Goal: Task Accomplishment & Management: Manage account settings

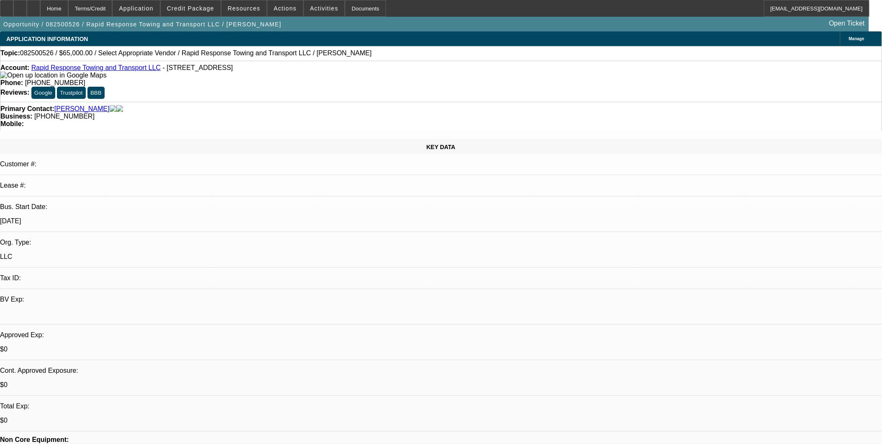
select select "0"
select select "2"
select select "0.1"
select select "4"
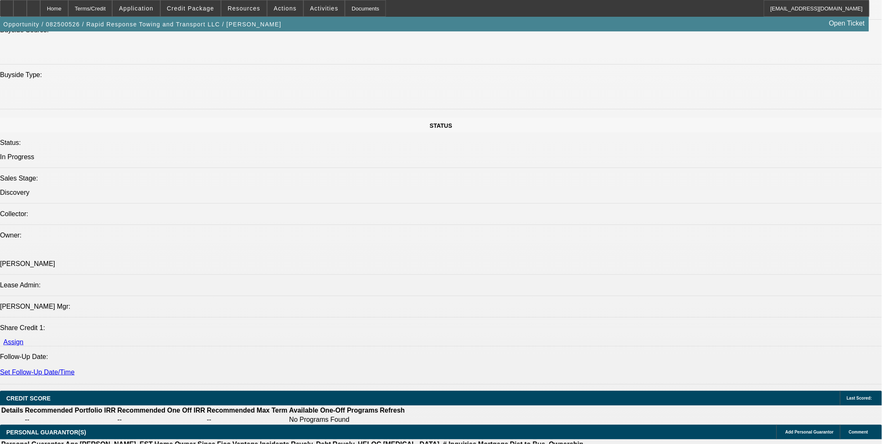
scroll to position [884, 0]
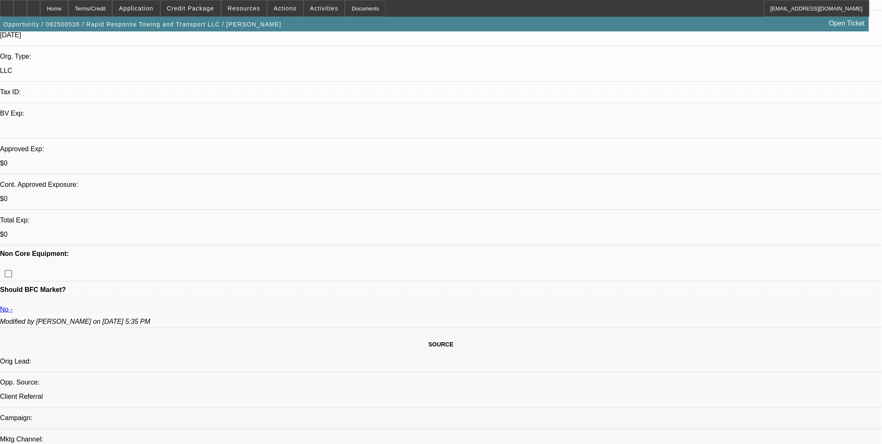
scroll to position [0, 0]
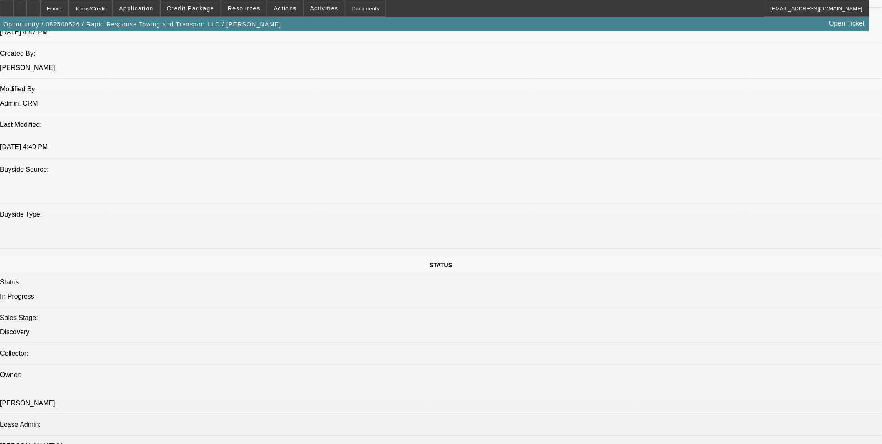
scroll to position [605, 0]
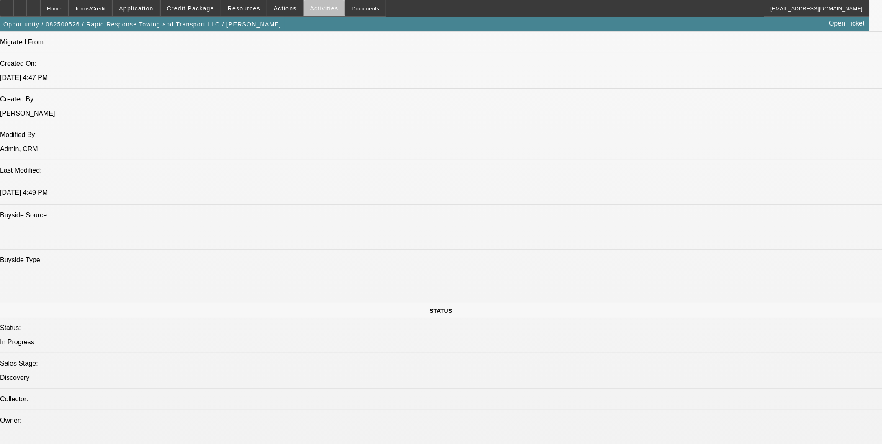
click at [322, 11] on span "Activities" at bounding box center [324, 8] width 28 height 7
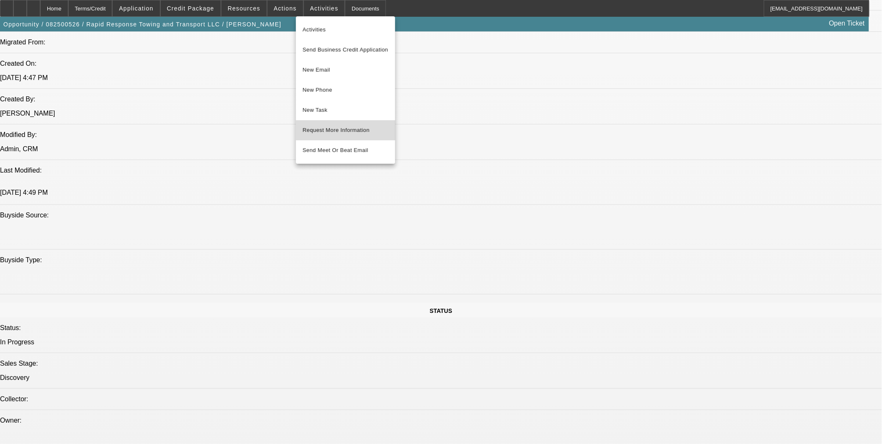
click at [359, 131] on span "Request More Information" at bounding box center [346, 130] width 86 height 10
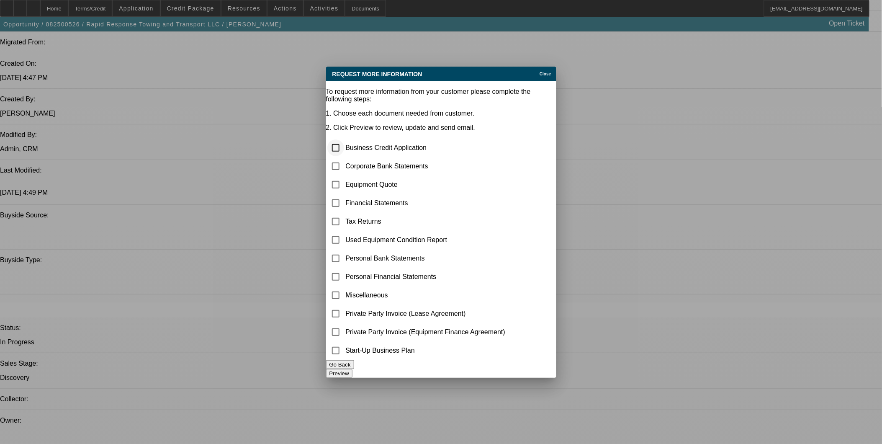
click at [344, 139] on input "checkbox" at bounding box center [336, 147] width 17 height 17
checkbox input "true"
click at [344, 158] on input "checkbox" at bounding box center [336, 166] width 17 height 17
checkbox input "true"
click at [546, 72] on div "Request More Information Close" at bounding box center [441, 74] width 230 height 15
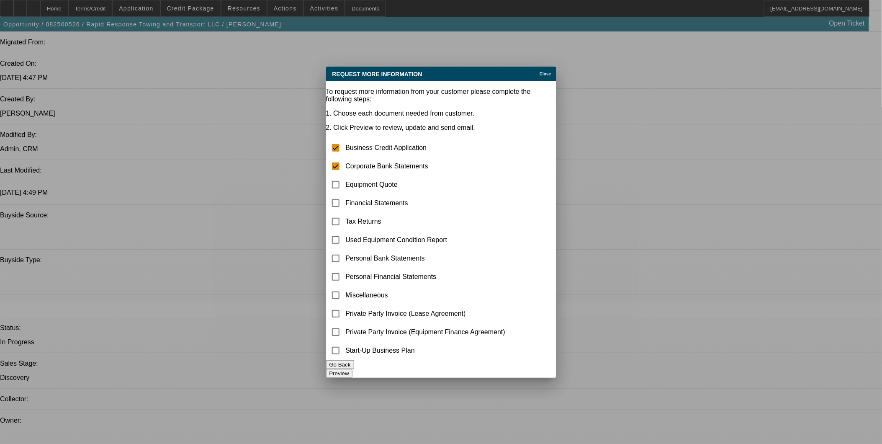
click at [540, 72] on span "Close" at bounding box center [545, 74] width 11 height 5
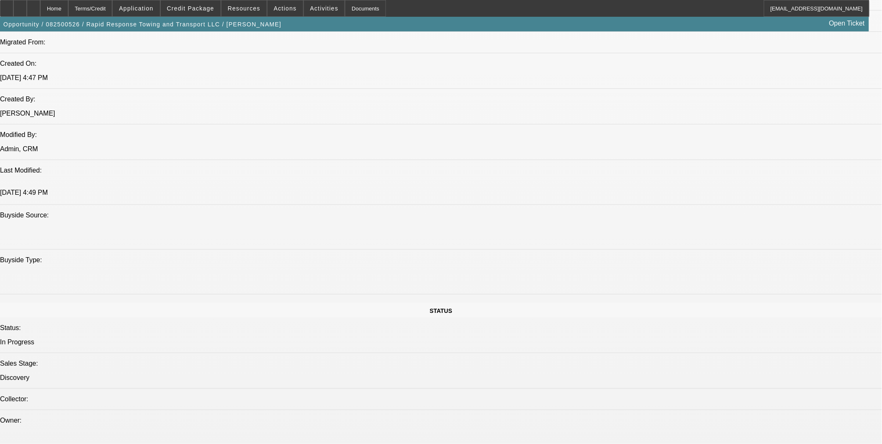
scroll to position [605, 0]
click at [153, 9] on span "Application" at bounding box center [136, 8] width 34 height 7
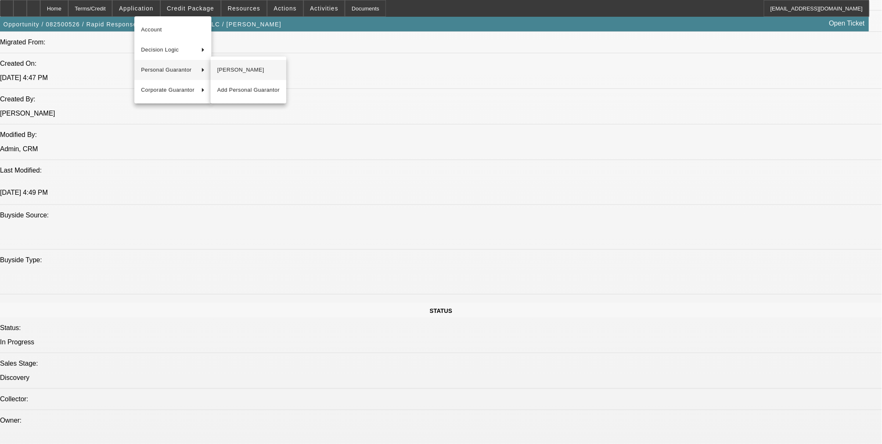
click at [248, 67] on span "Bernard Gantt" at bounding box center [248, 70] width 62 height 10
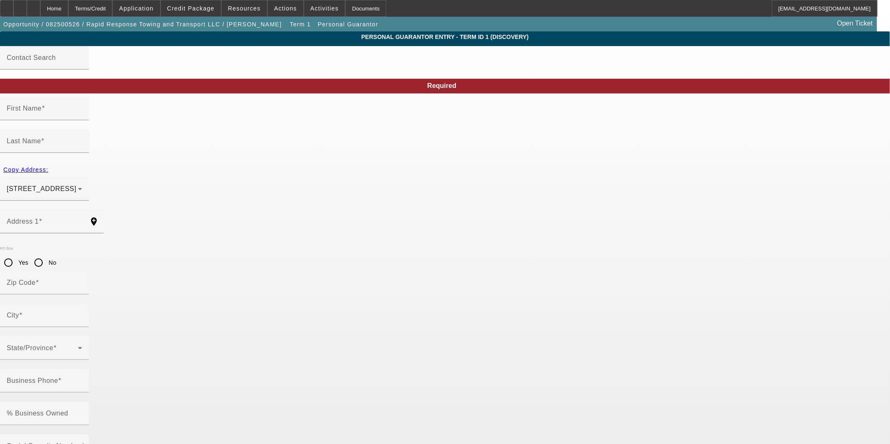
type input "Bernard"
type input "Gantt"
type input "917 Blue Ridge Drive"
radio input "true"
type input "62223"
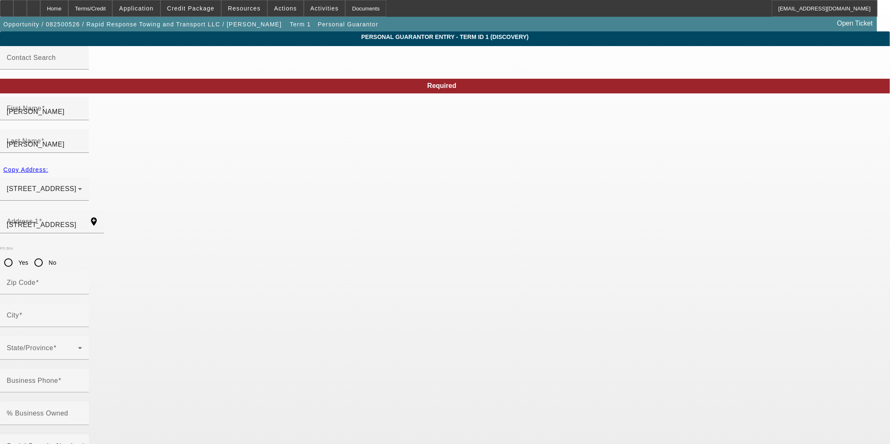
type input "Belleville"
type input "(618) 334-8941"
type input "100"
type input "360-88-3620"
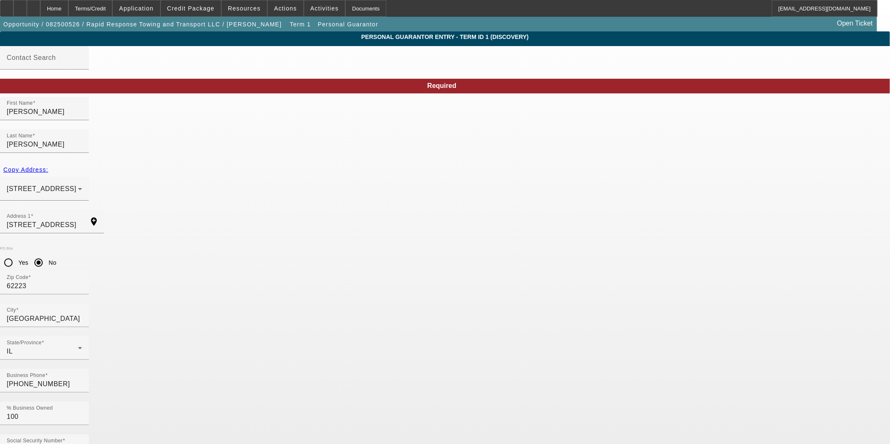
paste input "https://apps.usw2.pure.cloud/directory/#/analytics/interactions/afe985ea-a59e-4…"
type input "https://apps.usw2.pure.cloud/directory/#/analytics/interactions/afe985ea-a59e-4…"
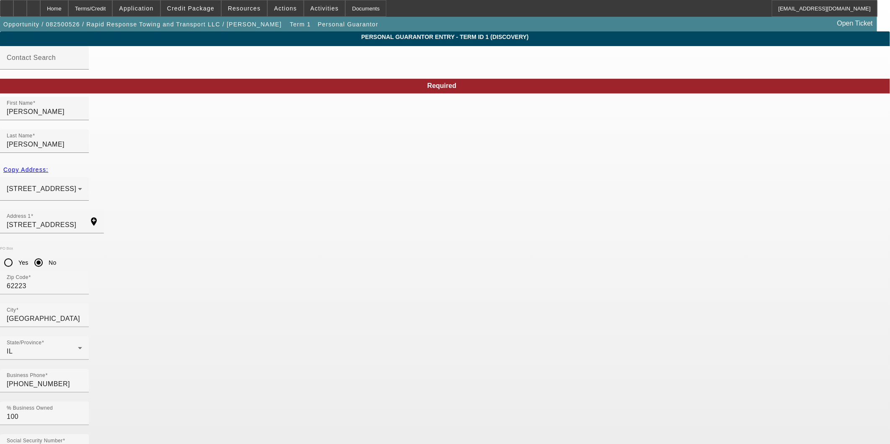
click at [188, 229] on app-personal-guarantor-manage "Personal Guarantor Entry - Term ID 1 (Discovery) Contact Search Required First …" at bounding box center [445, 446] width 890 height 831
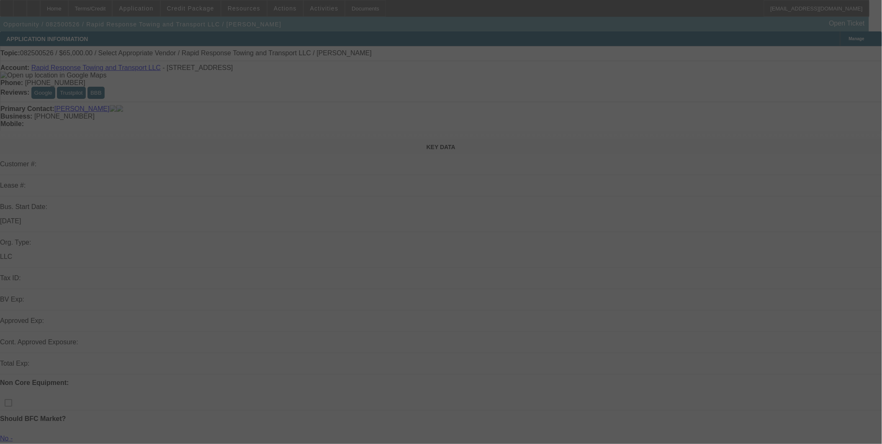
select select "0"
select select "2"
select select "0.1"
select select "4"
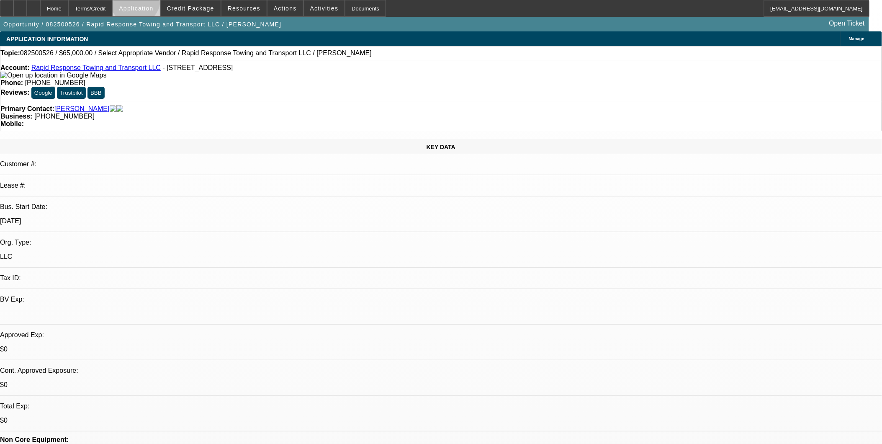
click at [157, 2] on span at bounding box center [136, 8] width 47 height 20
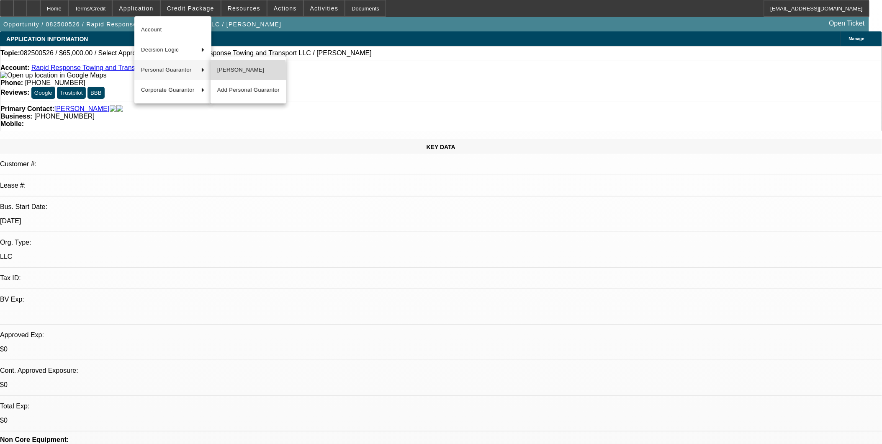
click at [230, 74] on span "Bernard Gantt" at bounding box center [248, 70] width 62 height 10
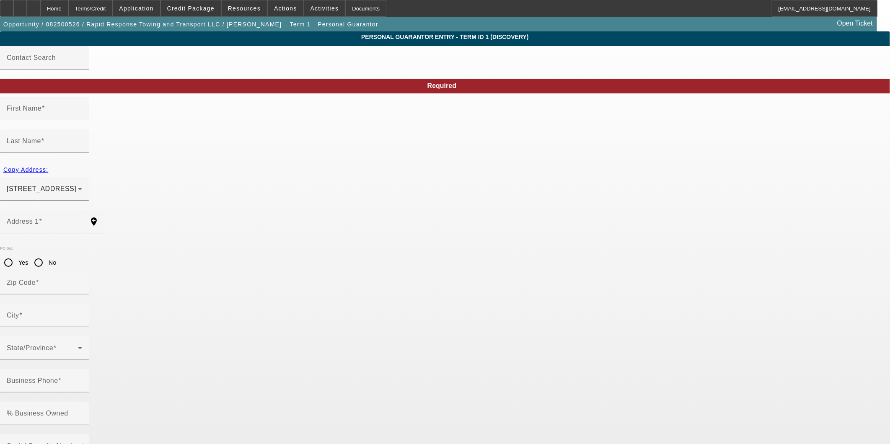
type input "Bernard"
type input "Gantt"
type input "917 Blue Ridge Drive"
radio input "true"
type input "62223"
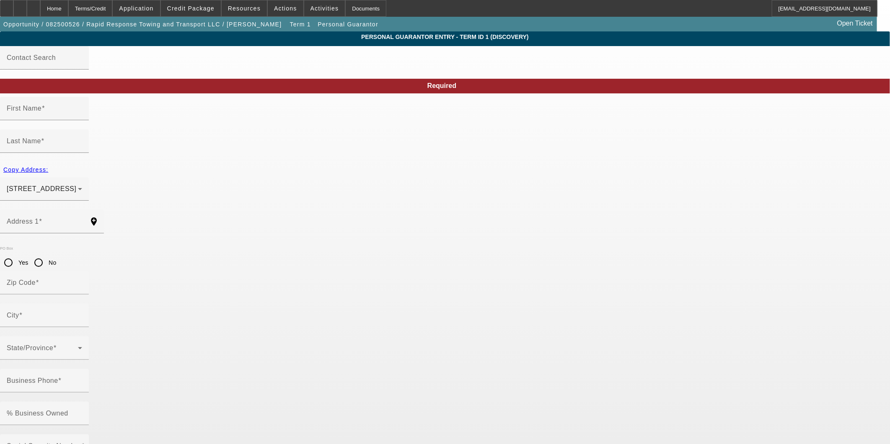
type input "Belleville"
type input "(618) 334-8941"
type input "100"
type input "360-88-3620"
type input "rapidresponsetowing19@gmail.com"
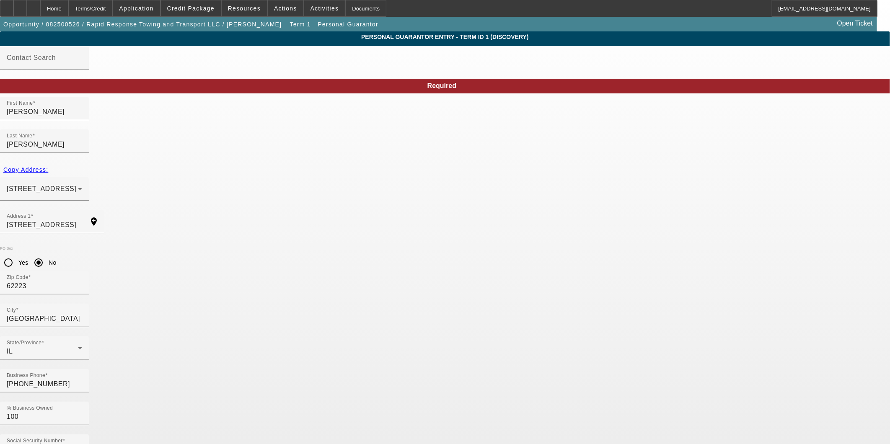
click at [391, 386] on body "Home Terms/Credit Application Credit Package Resources Actions Activities Docum…" at bounding box center [445, 431] width 890 height 862
click at [135, 258] on app-personal-guarantor-manage "Personal Guarantor Entry - Term ID 1 (Discovery) Contact Search Required First …" at bounding box center [445, 446] width 890 height 831
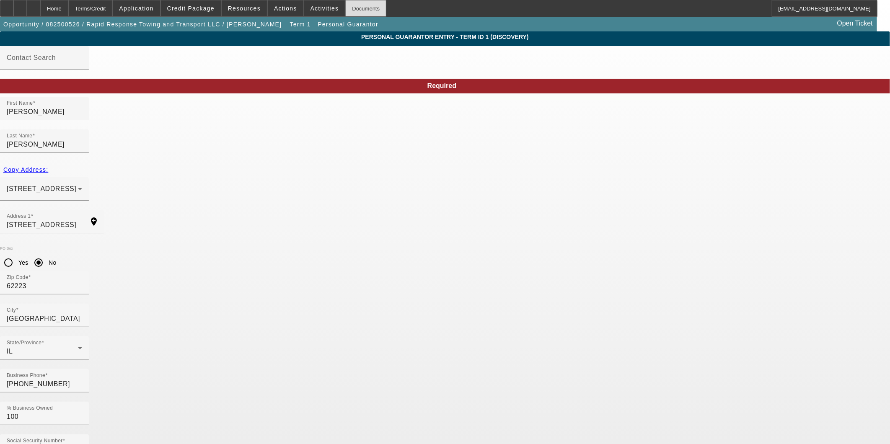
click at [370, 11] on div "Documents" at bounding box center [365, 8] width 41 height 17
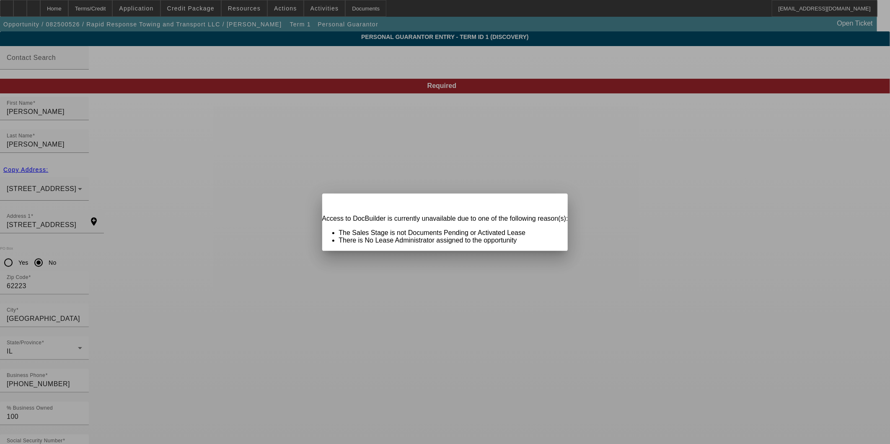
click at [170, 121] on div at bounding box center [445, 222] width 890 height 444
click at [551, 203] on span "Close" at bounding box center [556, 201] width 11 height 5
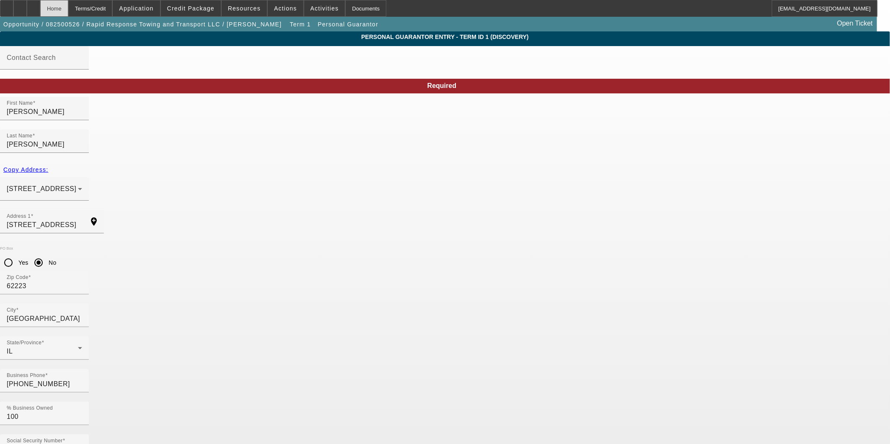
click at [68, 10] on div "Home" at bounding box center [54, 8] width 28 height 17
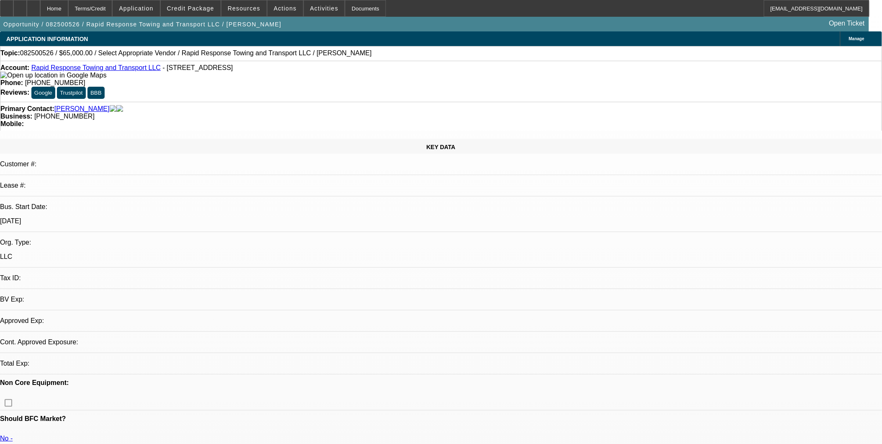
select select "0"
select select "2"
select select "0.1"
select select "4"
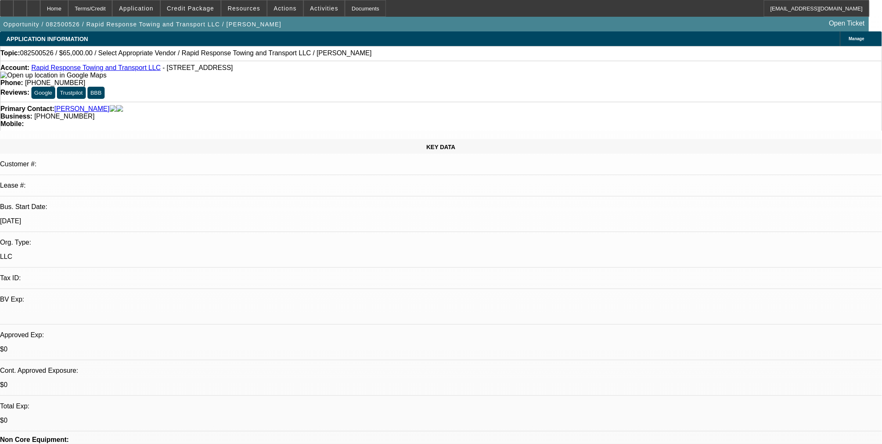
click at [319, 9] on span "Activities" at bounding box center [324, 8] width 28 height 7
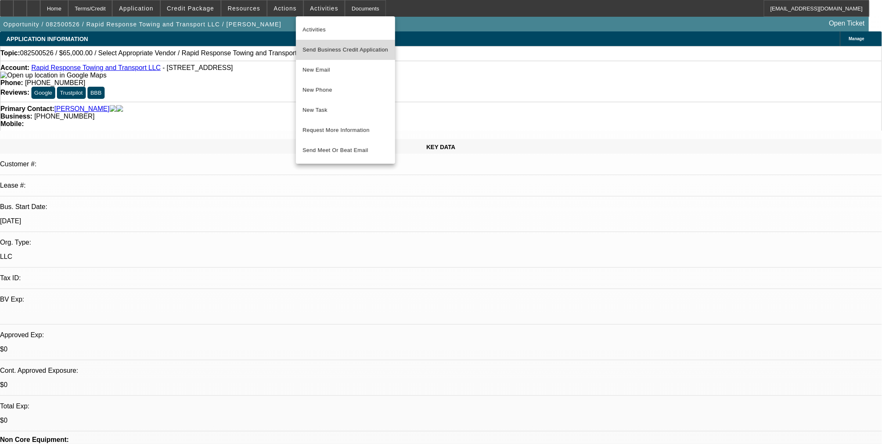
click at [353, 51] on span "Send Business Credit Application" at bounding box center [346, 50] width 86 height 10
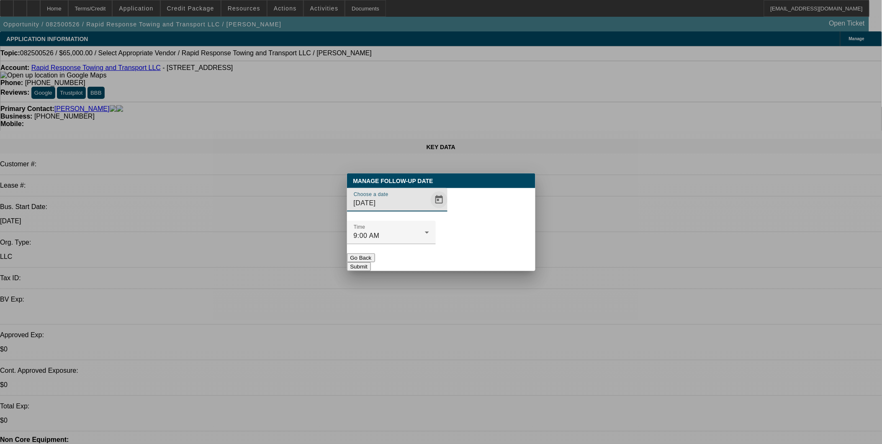
click at [429, 210] on span "Open calendar" at bounding box center [439, 200] width 20 height 20
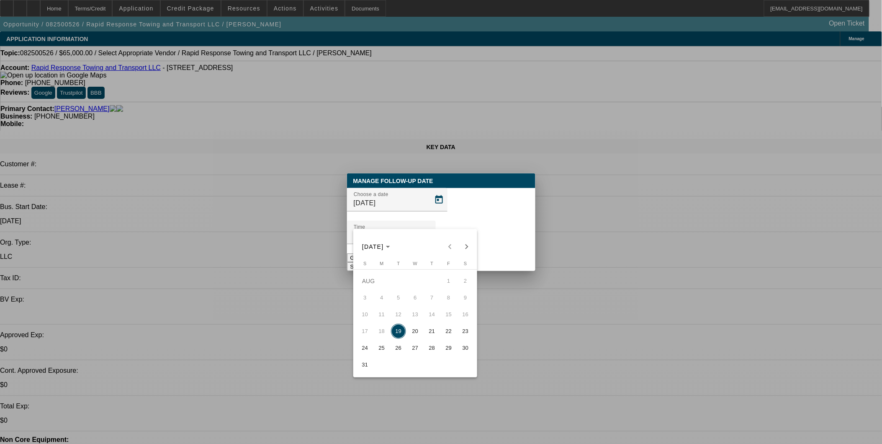
click at [433, 333] on span "21" at bounding box center [432, 331] width 15 height 15
type input "8/21/2025"
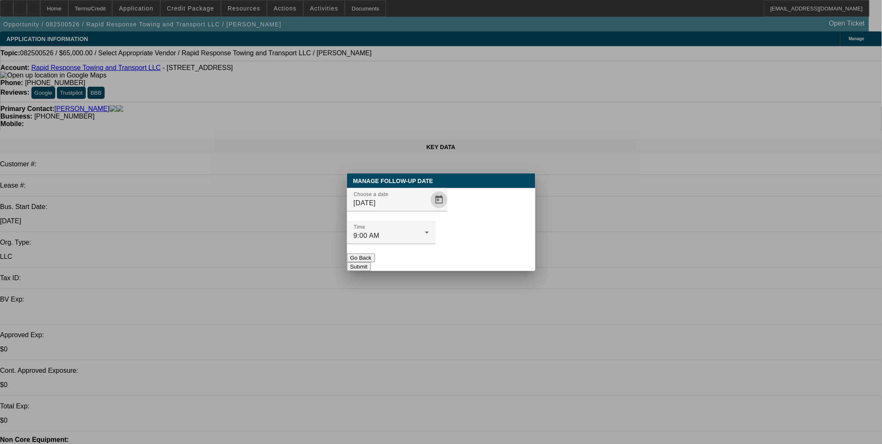
click at [371, 262] on button "Submit" at bounding box center [359, 266] width 24 height 9
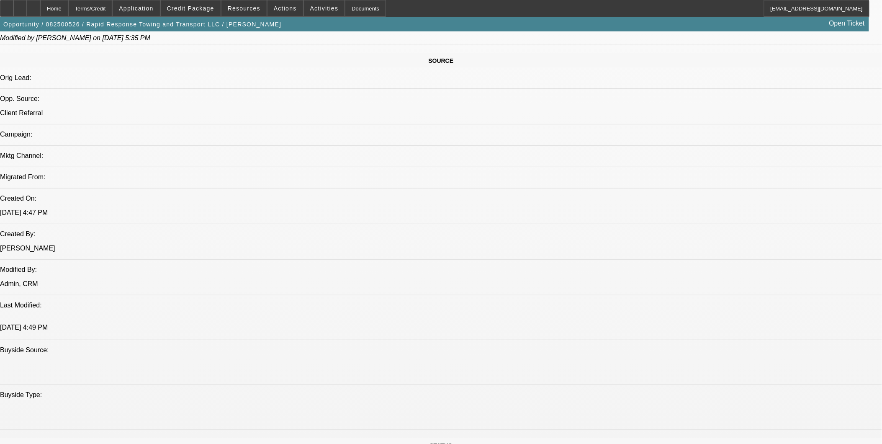
scroll to position [558, 0]
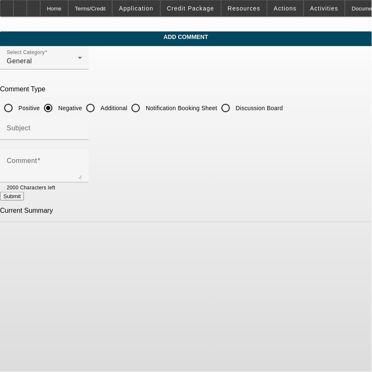
click at [99, 104] on input "Additional" at bounding box center [90, 108] width 17 height 17
radio input "true"
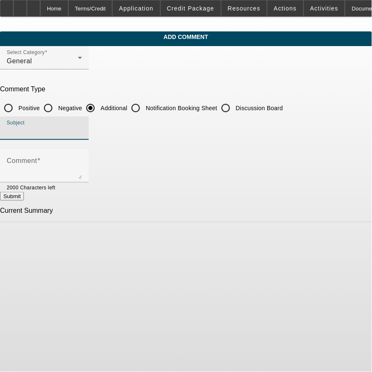
click at [82, 132] on input "Subject" at bounding box center [44, 131] width 75 height 10
type input "Notes"
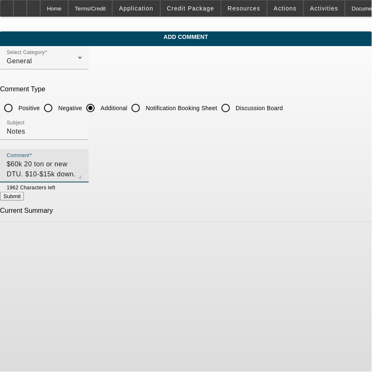
type textarea "$60k 20 ton or new DTU. $10-$15k down."
click at [24, 197] on button "Submit" at bounding box center [12, 196] width 24 height 9
radio input "true"
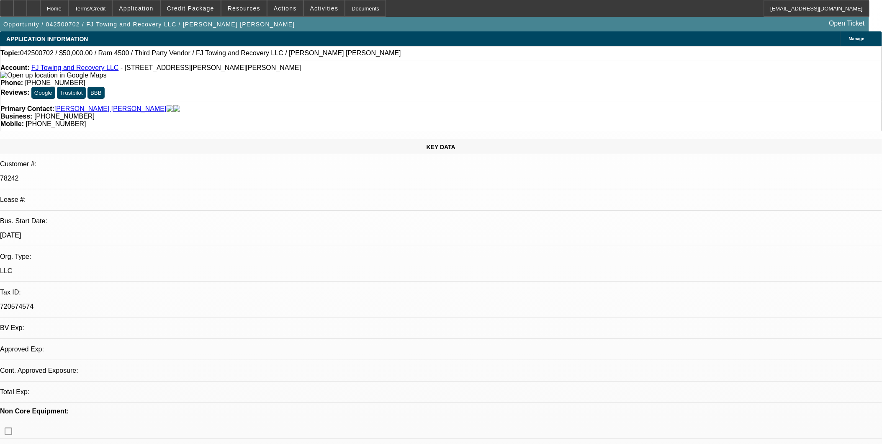
select select "0"
select select "6"
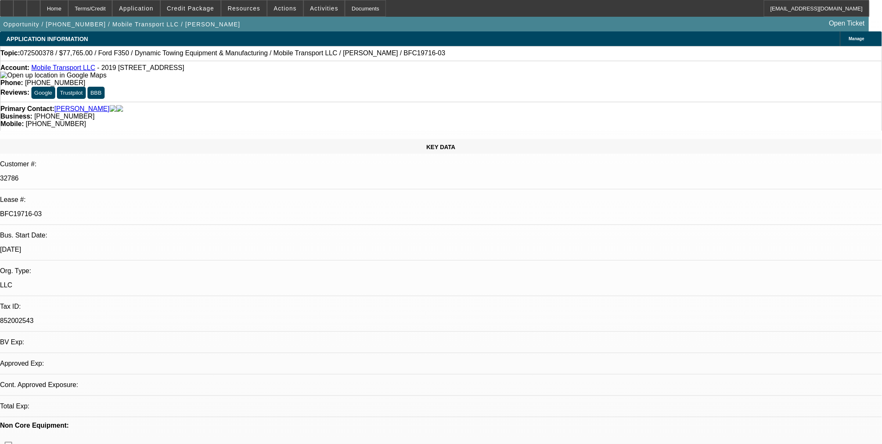
select select "0"
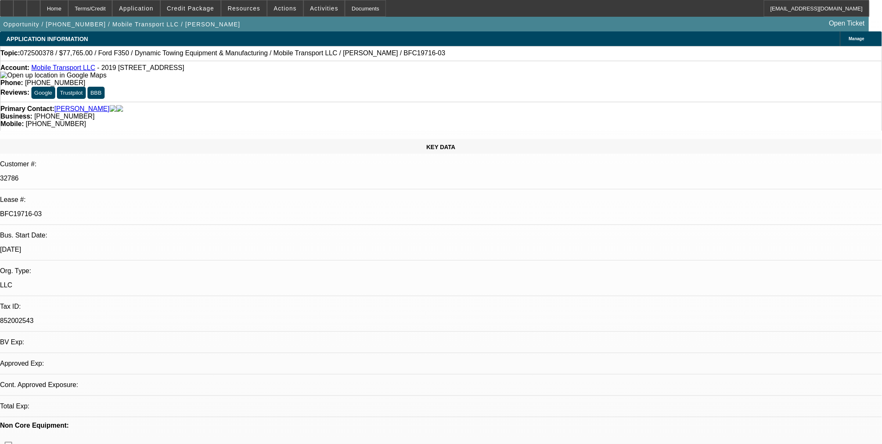
select select "0"
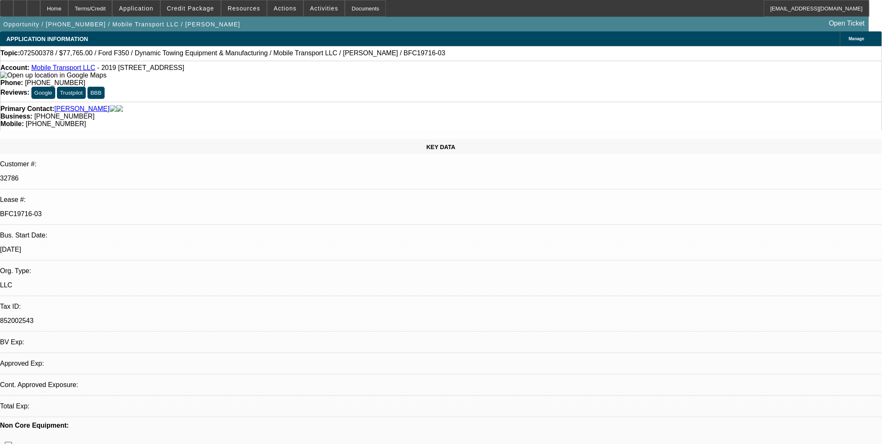
select select "0"
select select "1"
select select "2"
select select "6"
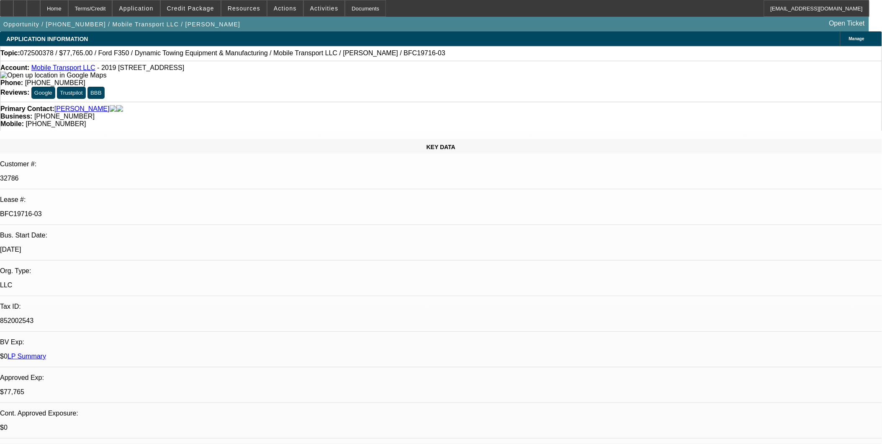
select select "1"
select select "2"
select select "6"
select select "1"
select select "2"
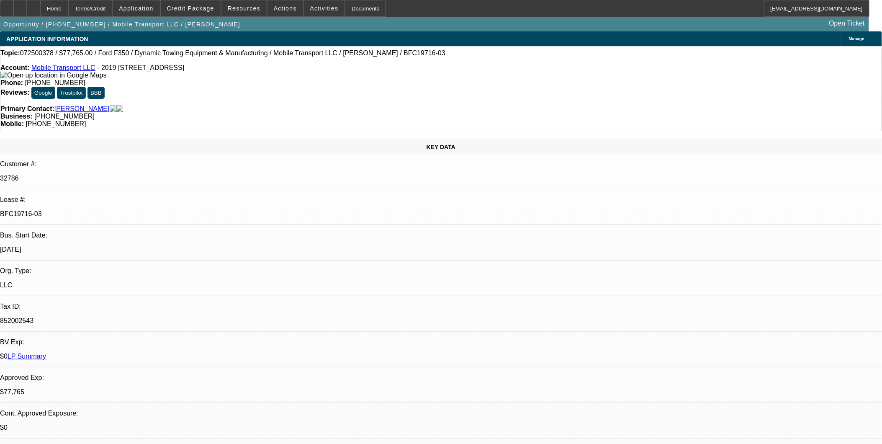
select select "6"
select select "1"
select select "2"
select select "6"
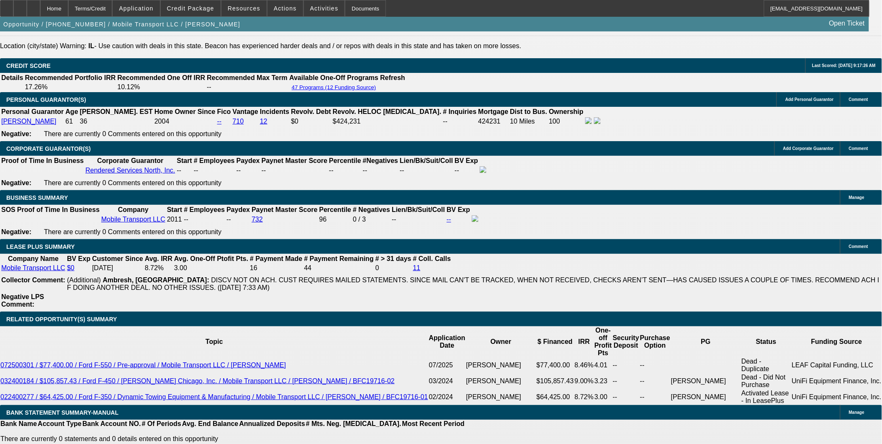
scroll to position [1257, 0]
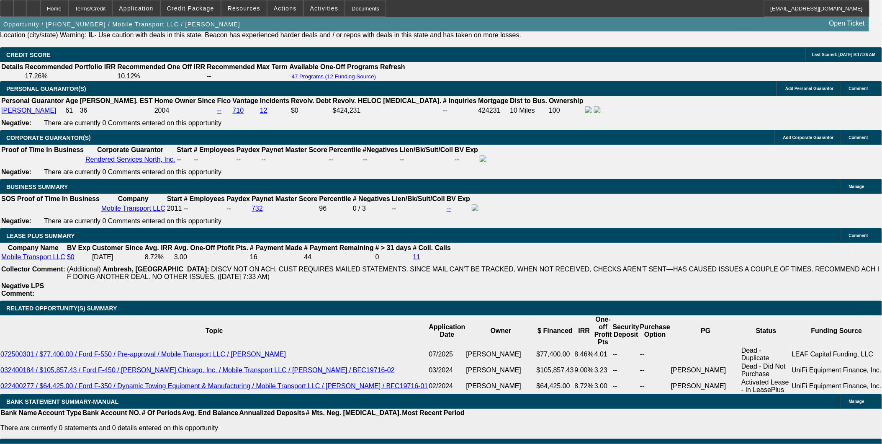
click at [690, 317] on div "APPLICATION INFORMATION Manage Topic: 072500378 / $77,765.00 / Ford F350 / Dyna…" at bounding box center [441, 382] width 882 height 3215
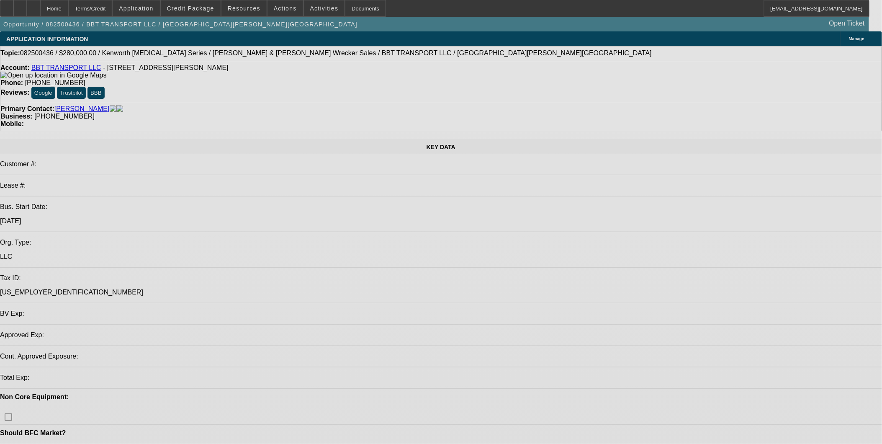
select select "0"
select select "2"
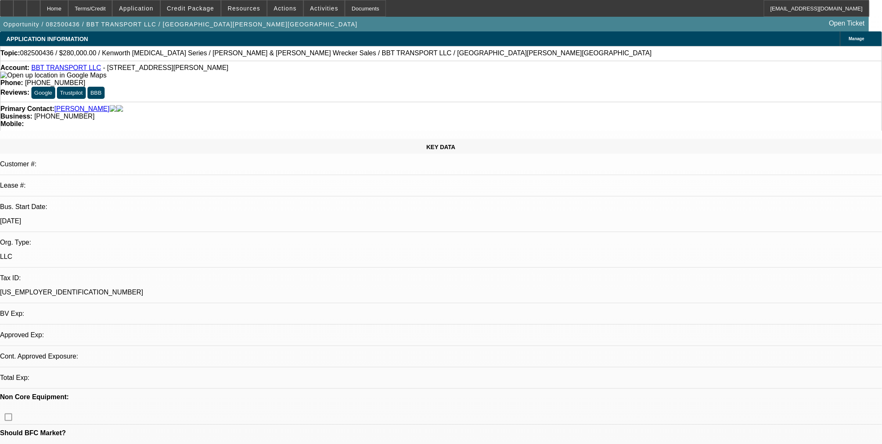
select select "0"
select select "1"
select select "2"
select select "6"
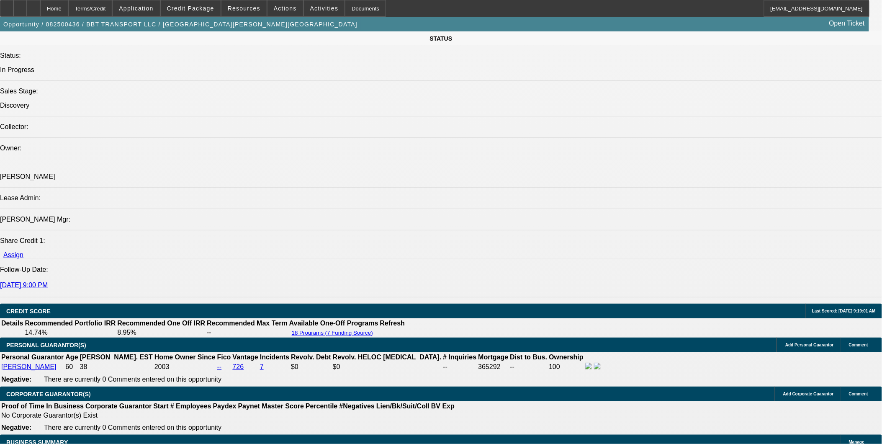
scroll to position [931, 0]
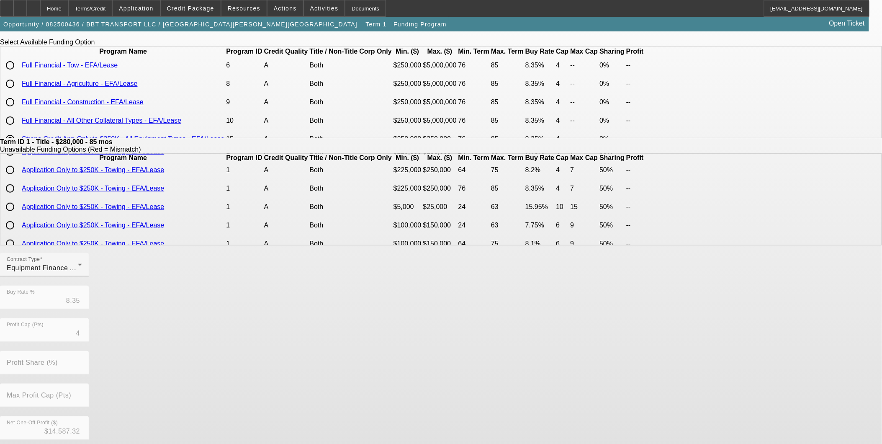
scroll to position [133, 0]
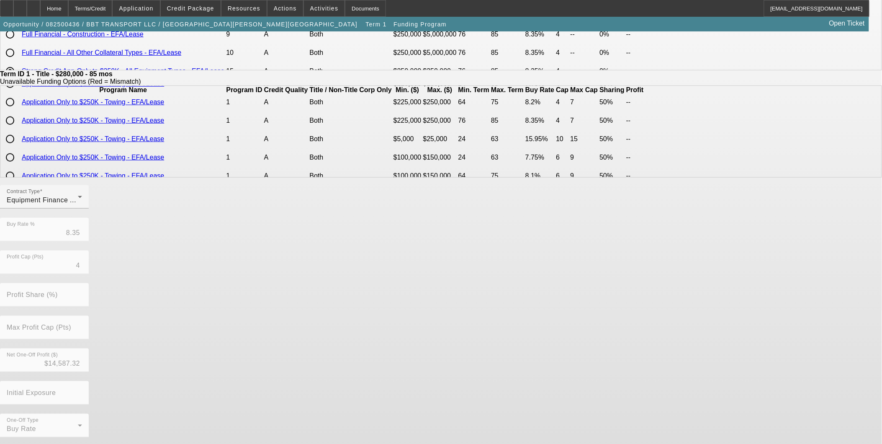
click at [28, 444] on button "Go Back" at bounding box center [14, 450] width 28 height 9
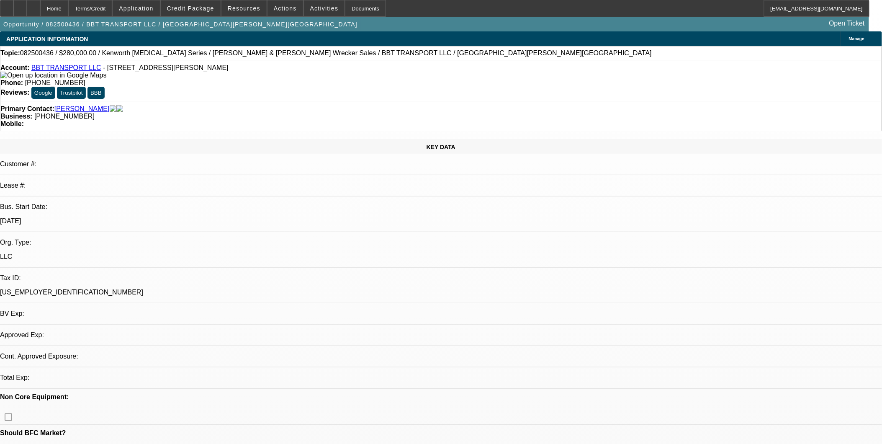
select select "0"
select select "2"
select select "0"
select select "6"
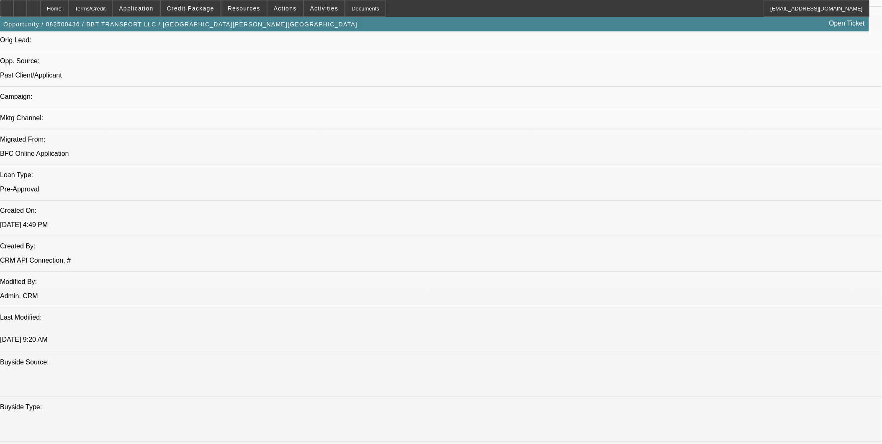
scroll to position [512, 0]
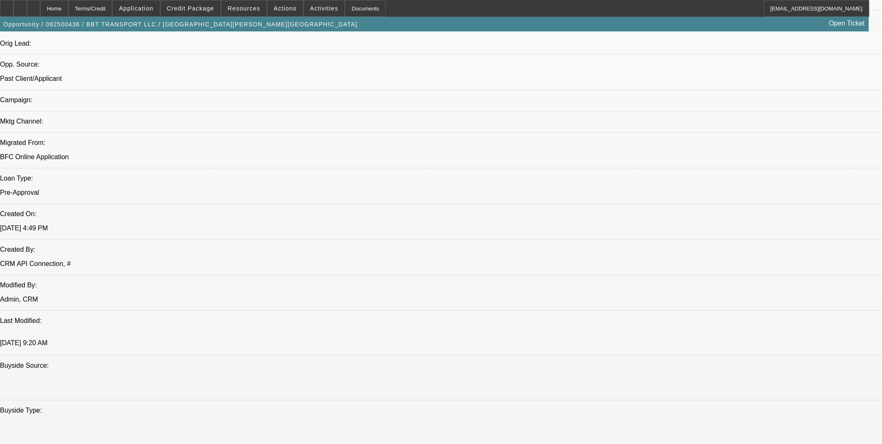
drag, startPoint x: 551, startPoint y: 169, endPoint x: 573, endPoint y: 172, distance: 22.4
drag, startPoint x: 573, startPoint y: 172, endPoint x: 569, endPoint y: 183, distance: 11.7
drag, startPoint x: 549, startPoint y: 166, endPoint x: 610, endPoint y: 176, distance: 62.3
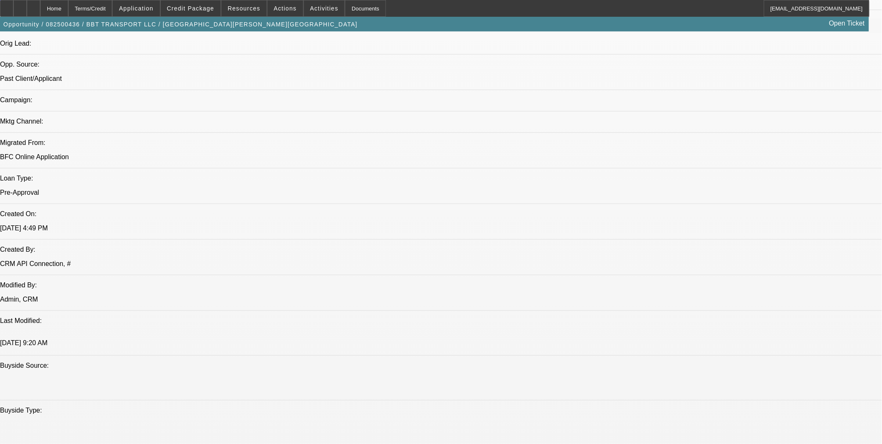
drag, startPoint x: 610, startPoint y: 176, endPoint x: 555, endPoint y: 211, distance: 65.3
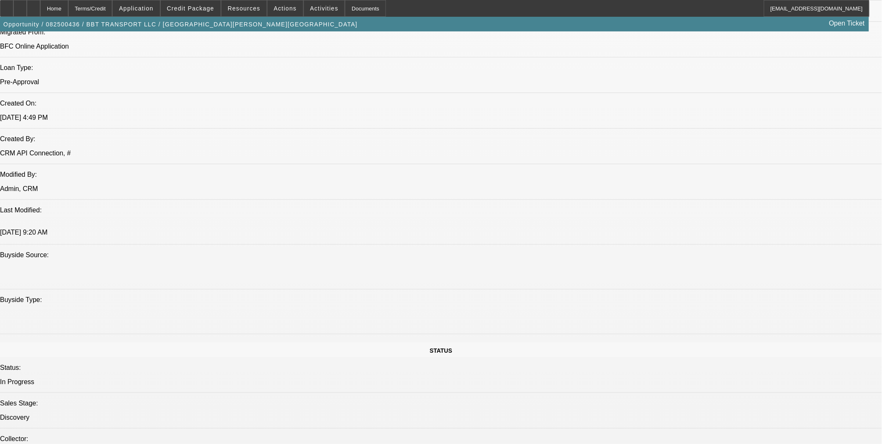
scroll to position [698, 0]
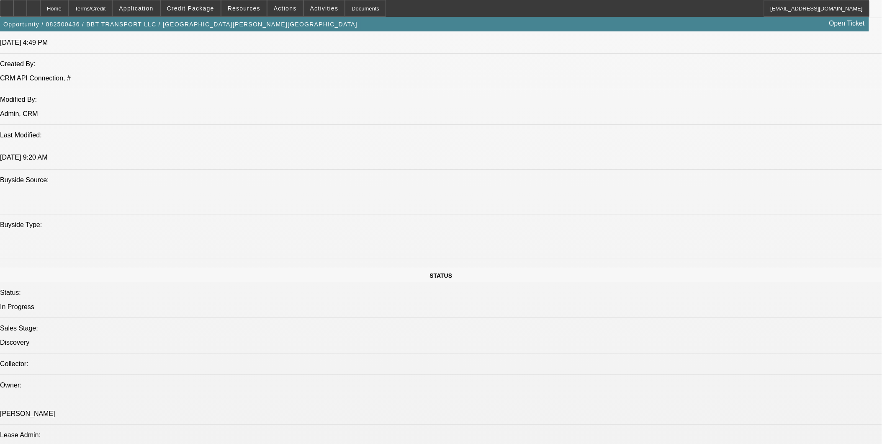
click at [40, 9] on div at bounding box center [33, 8] width 13 height 17
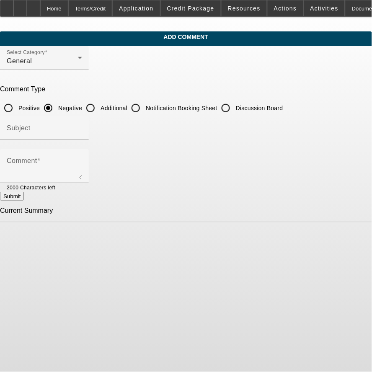
click at [101, 110] on div at bounding box center [90, 108] width 20 height 20
radio input "false"
radio input "true"
click at [82, 132] on input "Subject" at bounding box center [44, 131] width 75 height 10
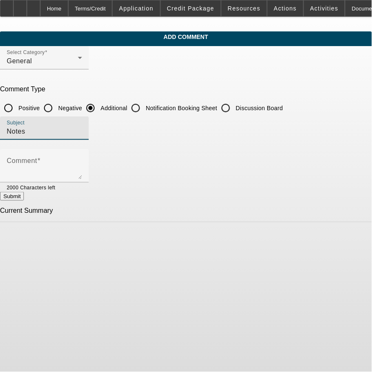
type input "Notes"
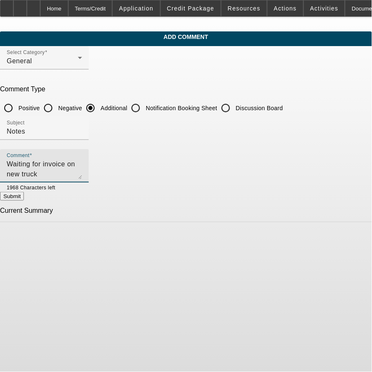
type textarea "Waiting for invoice on new truck"
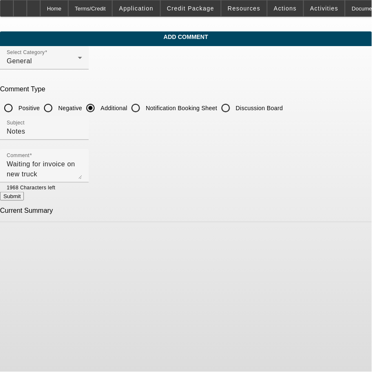
click at [24, 197] on button "Submit" at bounding box center [12, 196] width 24 height 9
radio input "true"
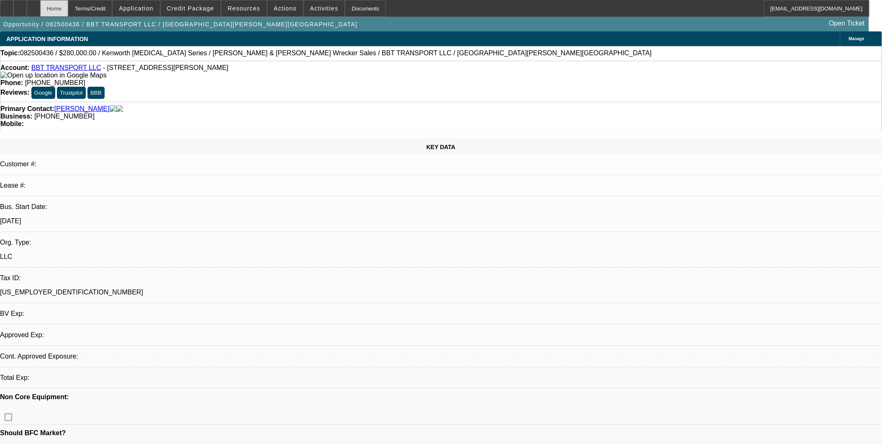
select select "0"
select select "2"
select select "0"
select select "6"
